Goal: Task Accomplishment & Management: Complete application form

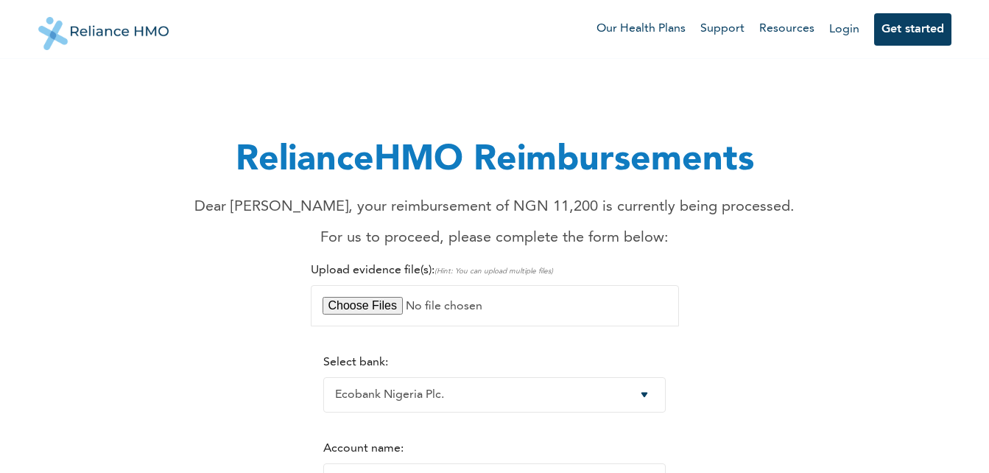
select select "4"
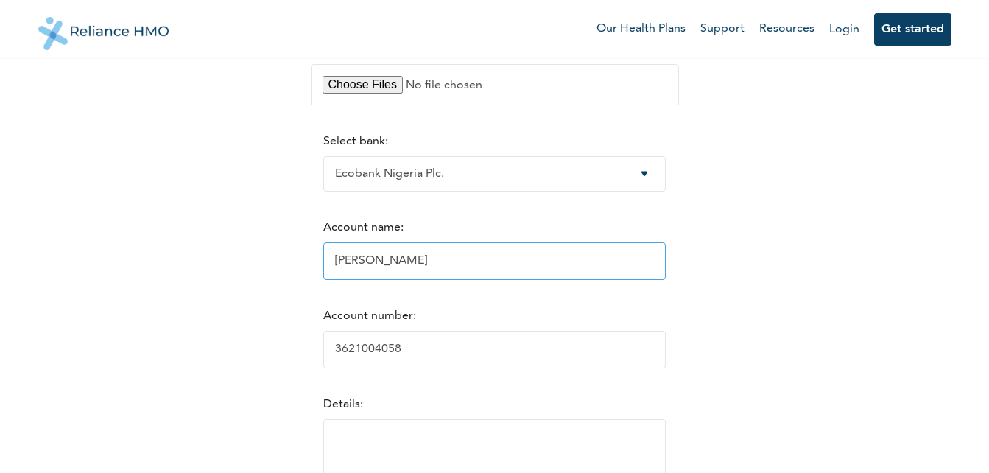
scroll to position [295, 0]
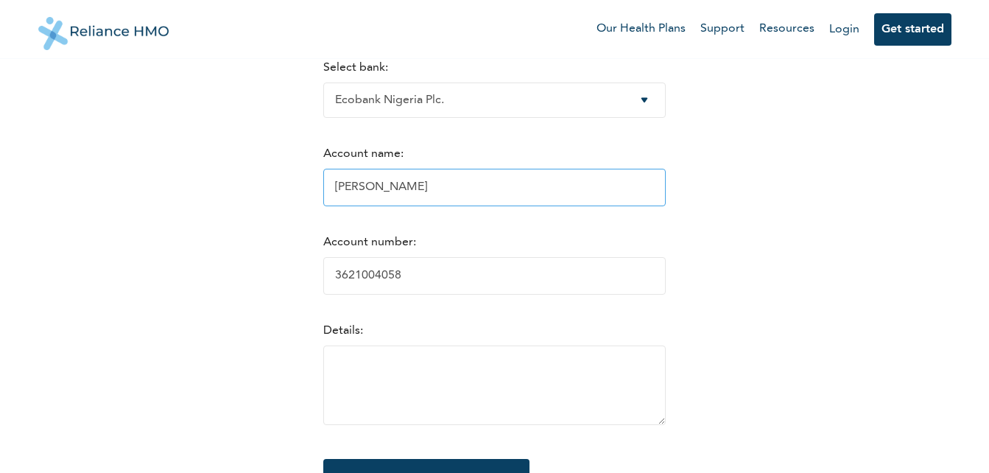
click at [415, 194] on input "[PERSON_NAME]" at bounding box center [494, 188] width 343 height 38
click at [355, 190] on input "[PERSON_NAME]" at bounding box center [494, 188] width 343 height 38
click at [359, 189] on input "[PERSON_NAME]" at bounding box center [494, 188] width 343 height 38
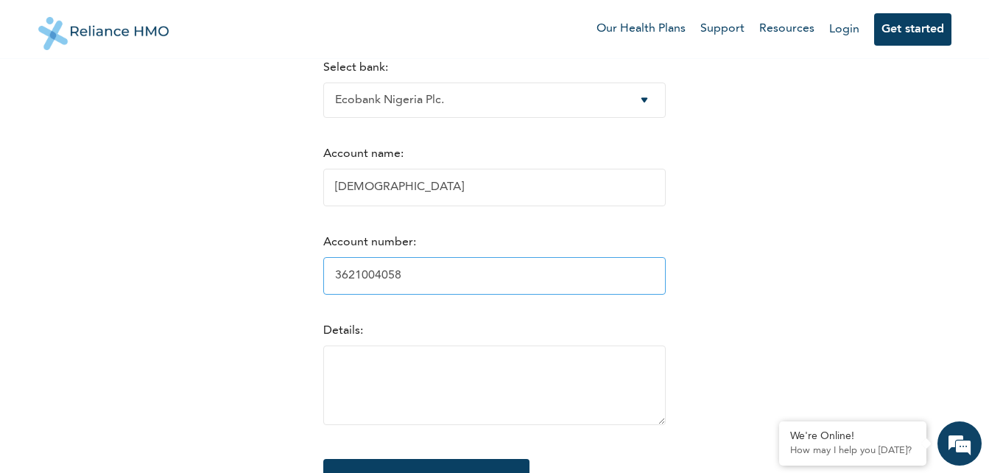
type input "[PERSON_NAME]"
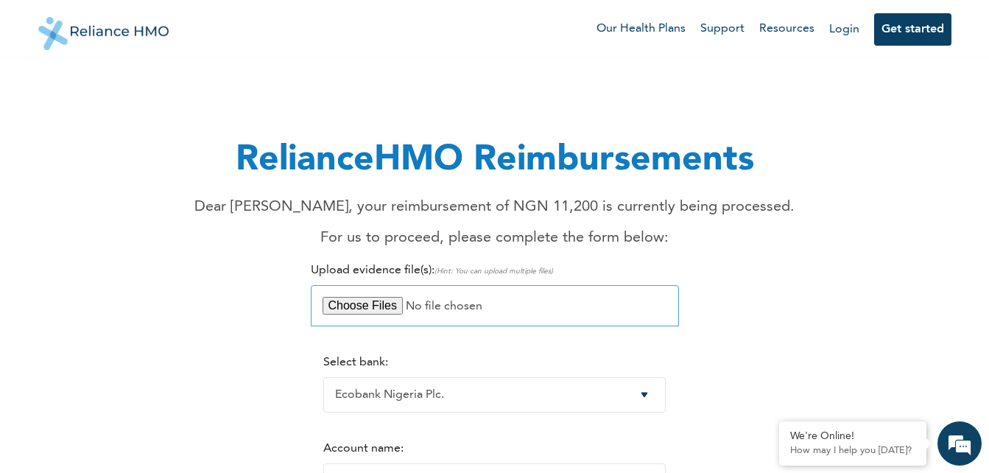
click at [366, 305] on input "file" at bounding box center [495, 305] width 368 height 41
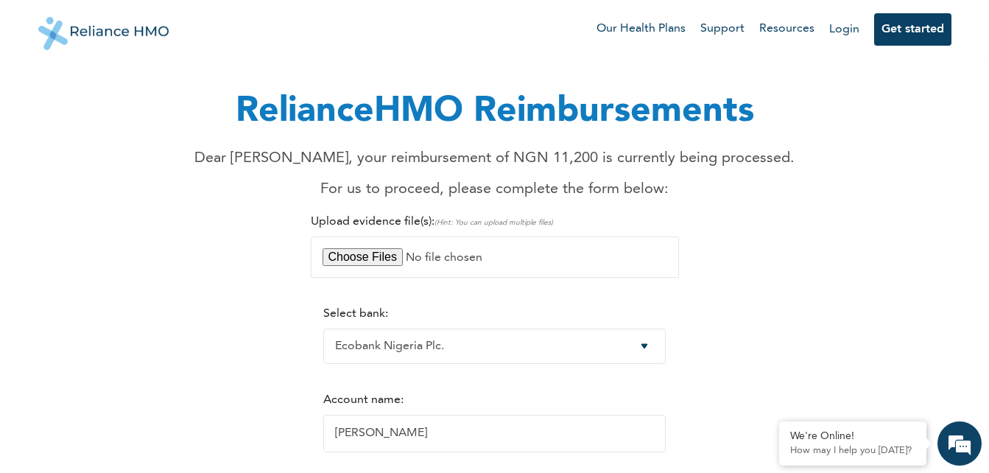
scroll to position [74, 0]
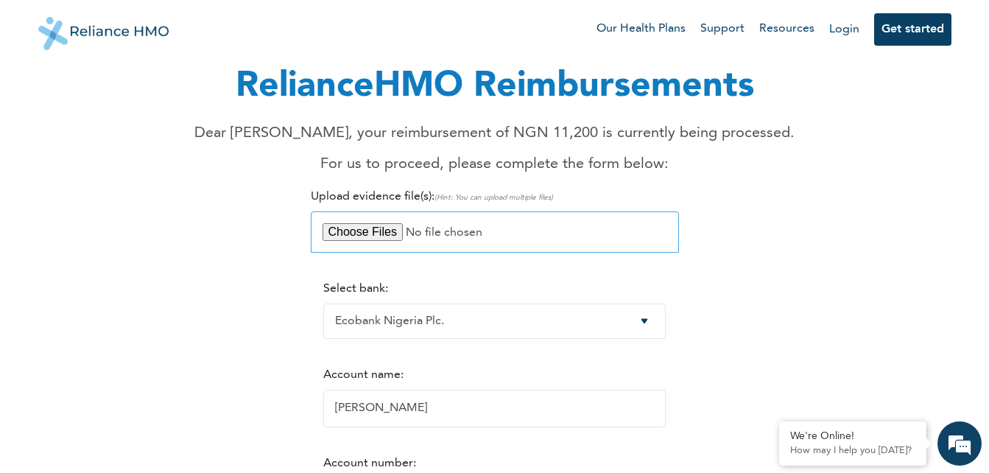
click at [377, 236] on input "file" at bounding box center [495, 231] width 368 height 41
click at [351, 233] on input "file" at bounding box center [495, 231] width 368 height 41
type input "C:\fakepath\Champion 1.jpg"
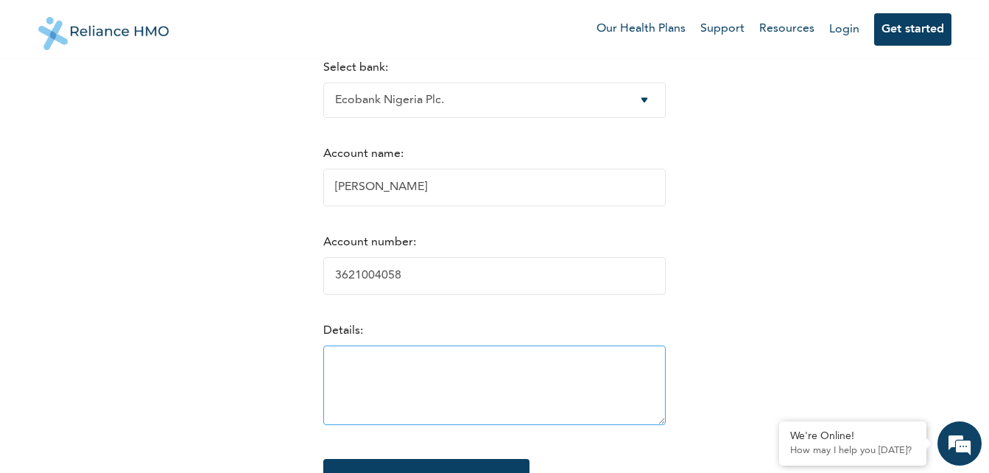
scroll to position [368, 0]
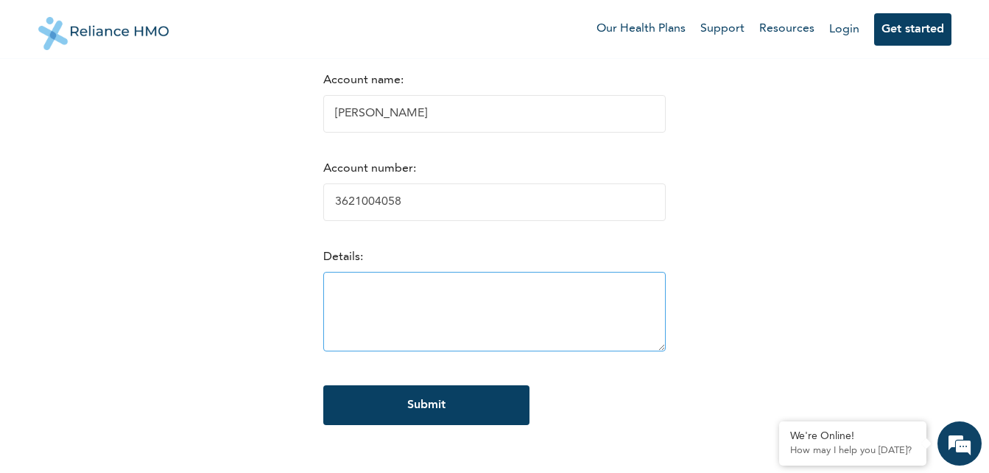
click at [349, 296] on textarea at bounding box center [494, 312] width 343 height 80
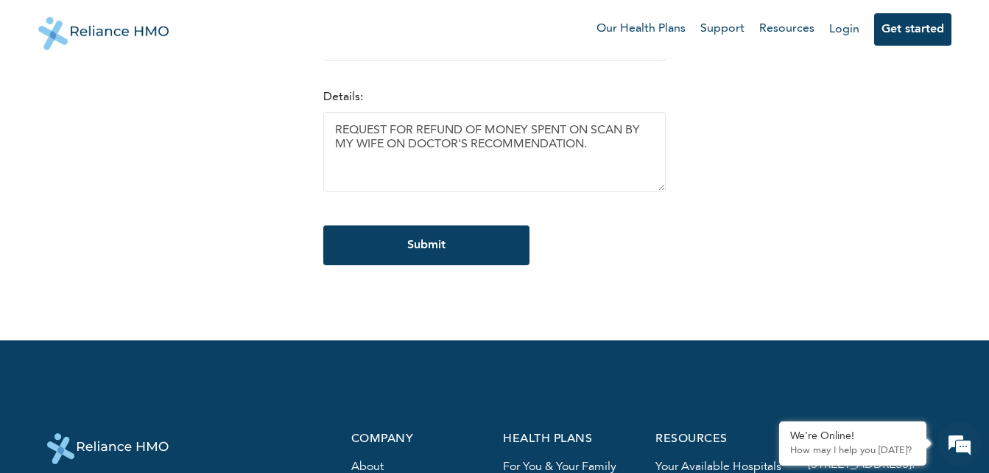
scroll to position [589, 0]
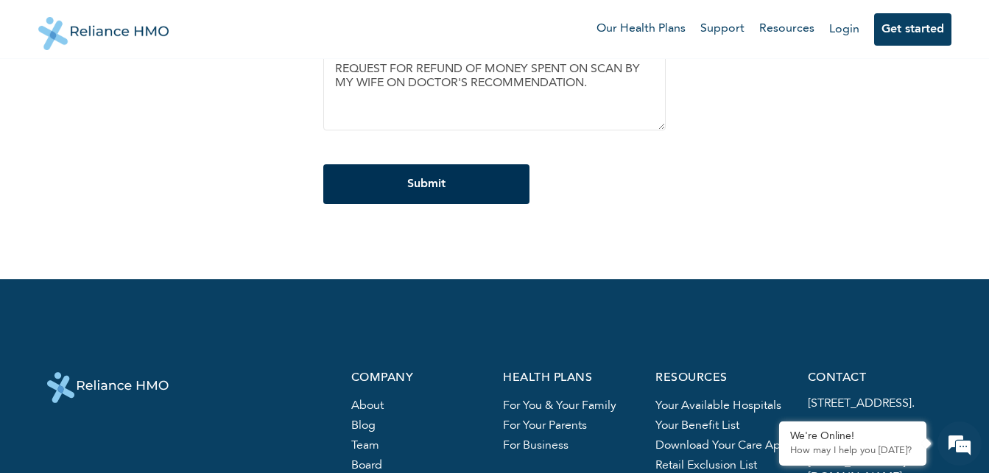
type textarea "REQUEST FOR REFUND OF MONEY SPENT ON SCAN BY MY WIFE ON DOCTOR'S RECOMMENDATION."
click at [424, 194] on input "Submit" at bounding box center [426, 184] width 206 height 40
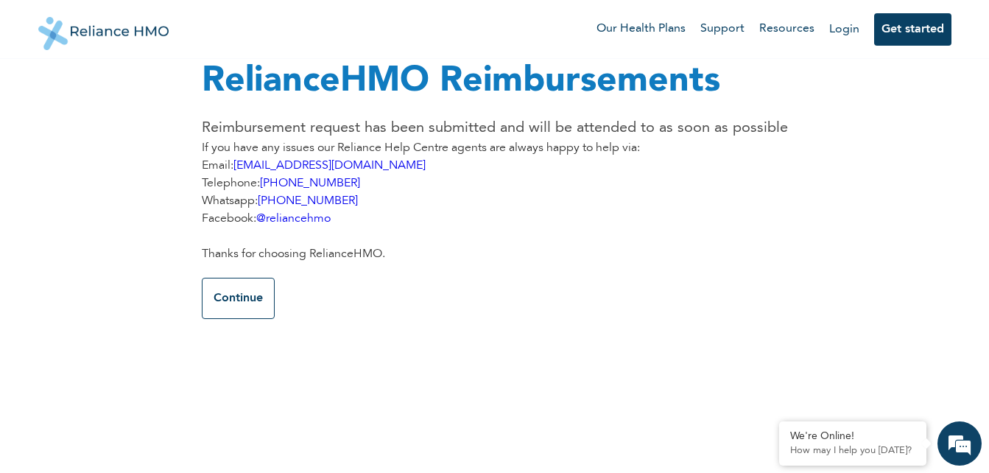
scroll to position [14, 0]
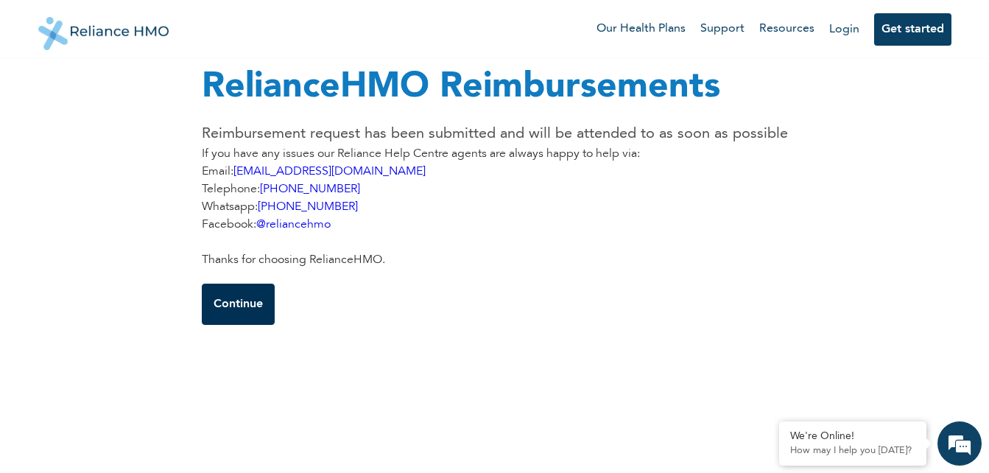
click at [224, 306] on button "Continue" at bounding box center [238, 304] width 73 height 41
